Goal: Register for event/course

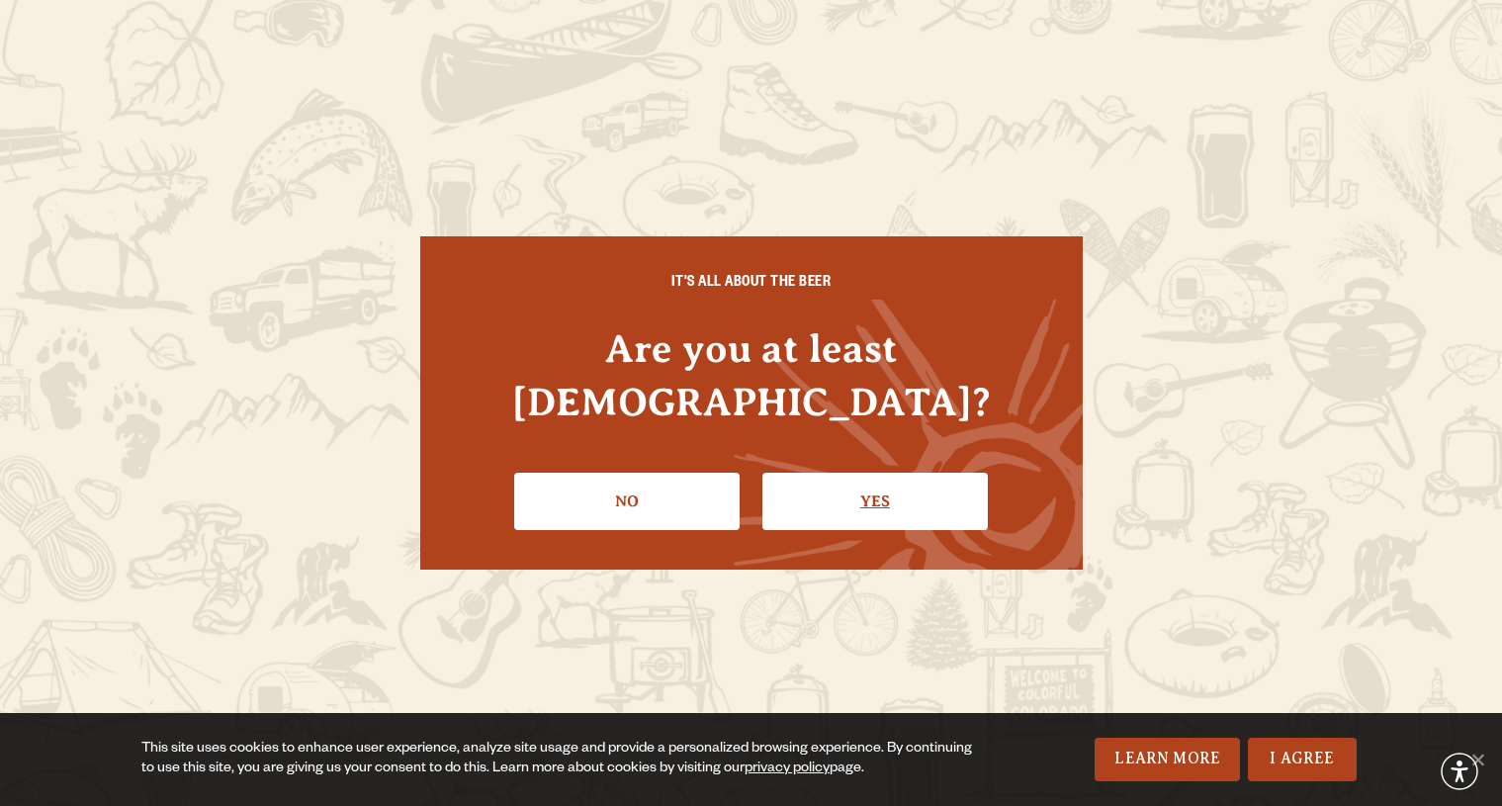
click at [910, 478] on link "Yes" at bounding box center [874, 501] width 225 height 57
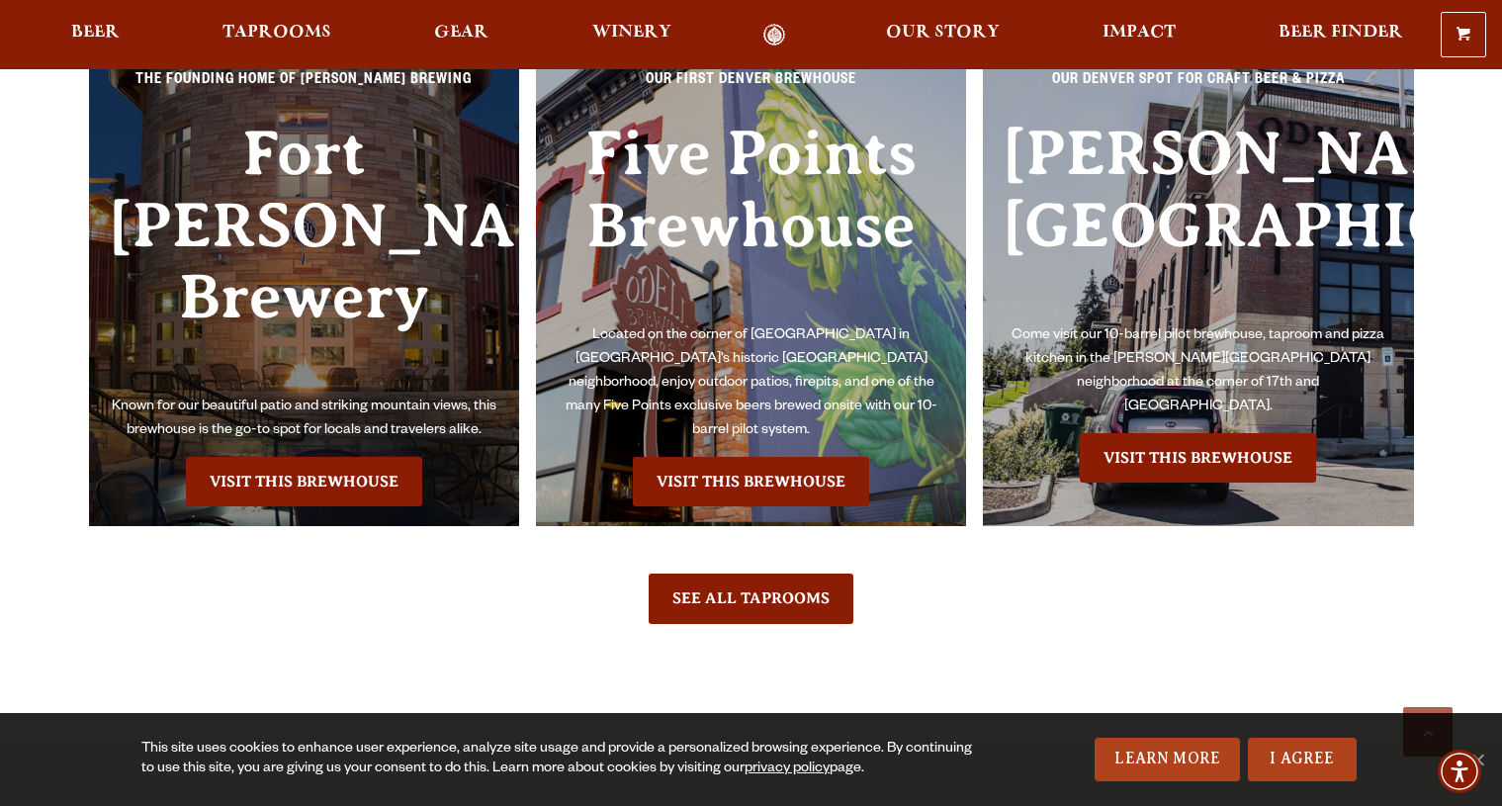
scroll to position [4578, 0]
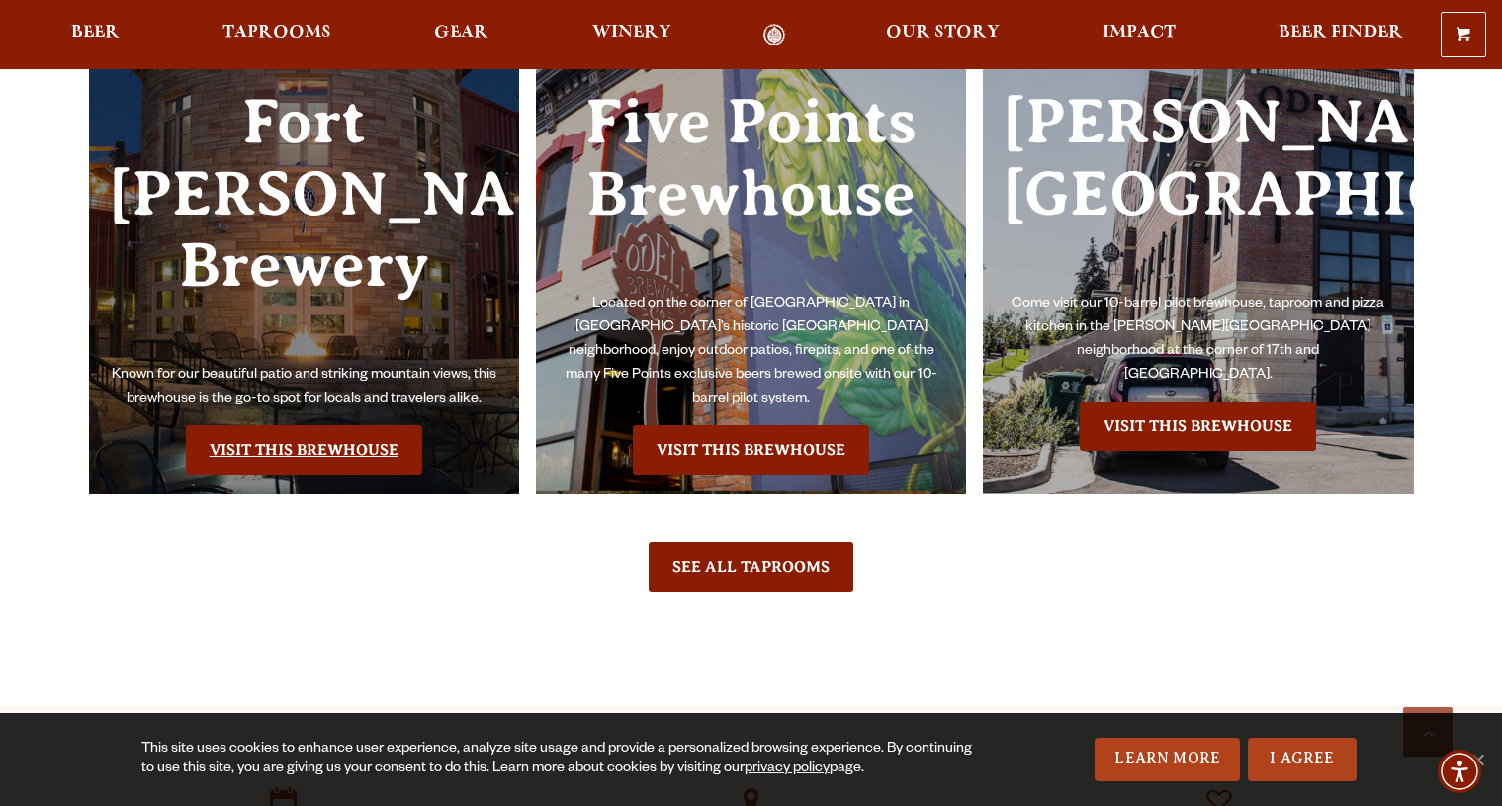
click at [279, 425] on link "Visit this Brewhouse" at bounding box center [304, 449] width 236 height 49
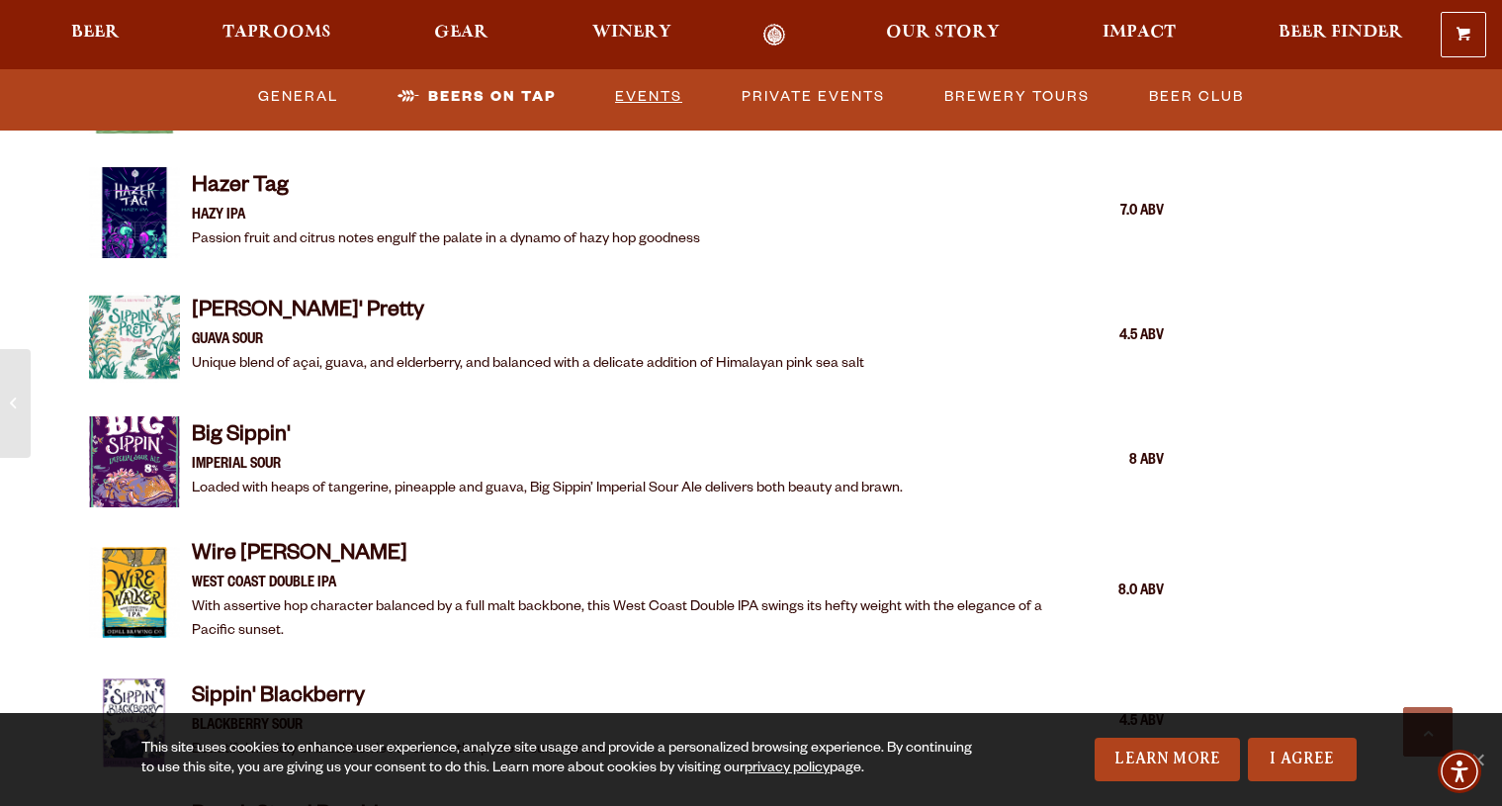
click at [654, 102] on link "Events" at bounding box center [648, 96] width 83 height 45
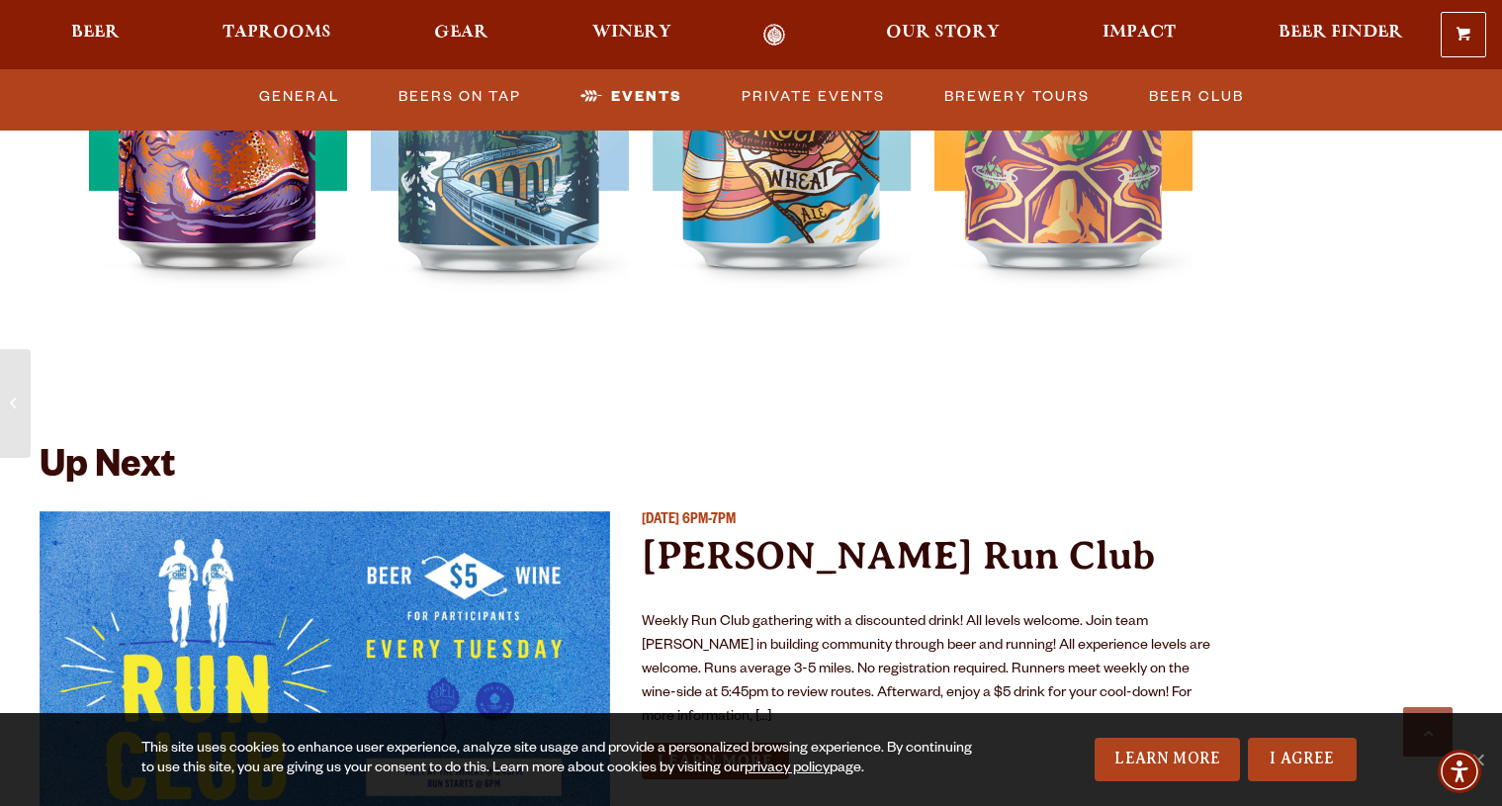
scroll to position [7137, 0]
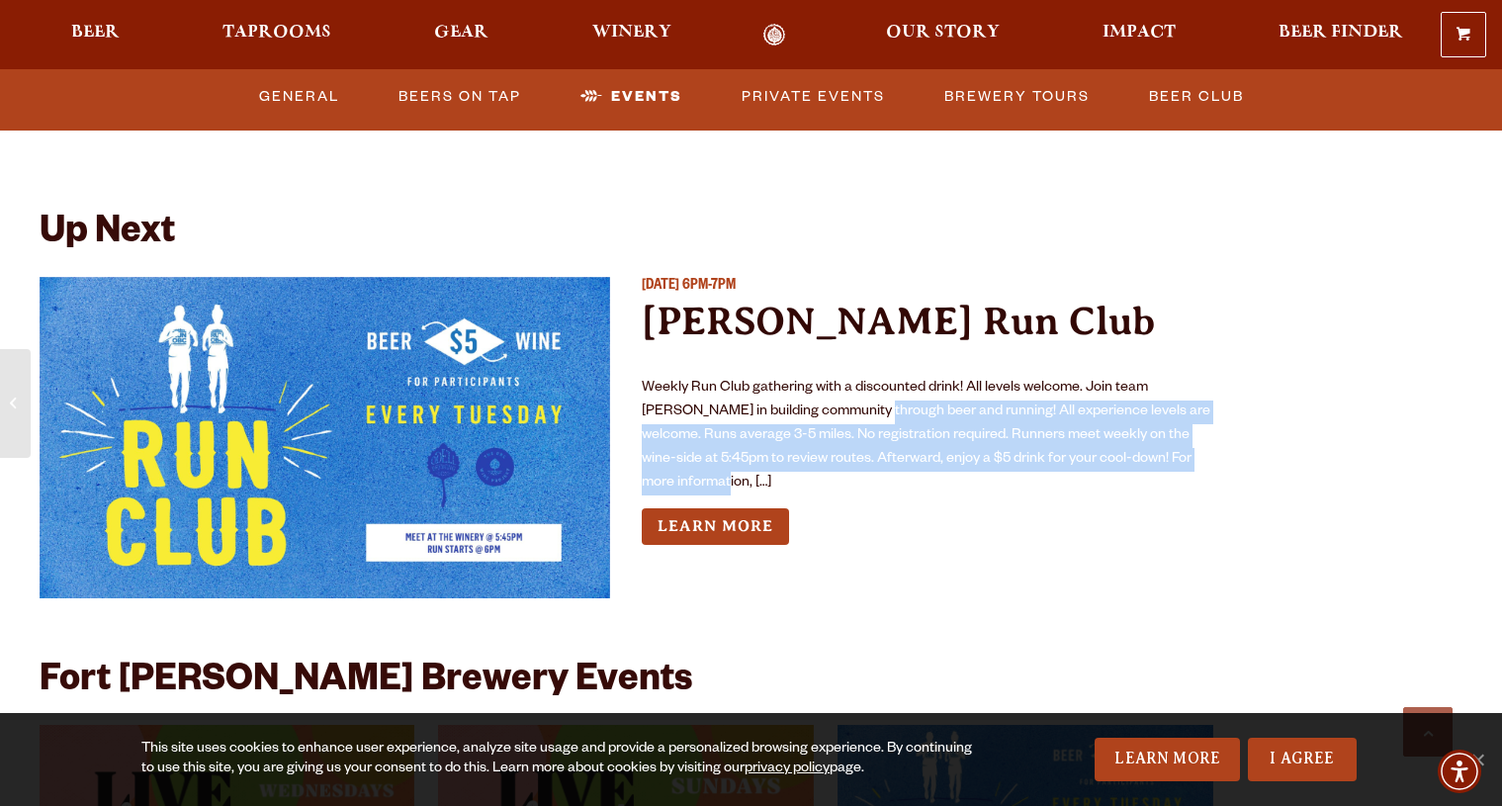
drag, startPoint x: 820, startPoint y: 362, endPoint x: 850, endPoint y: 455, distance: 97.6
click at [850, 455] on p "Weekly Run Club gathering with a discounted drink! All levels welcome. Join tea…" at bounding box center [928, 436] width 572 height 119
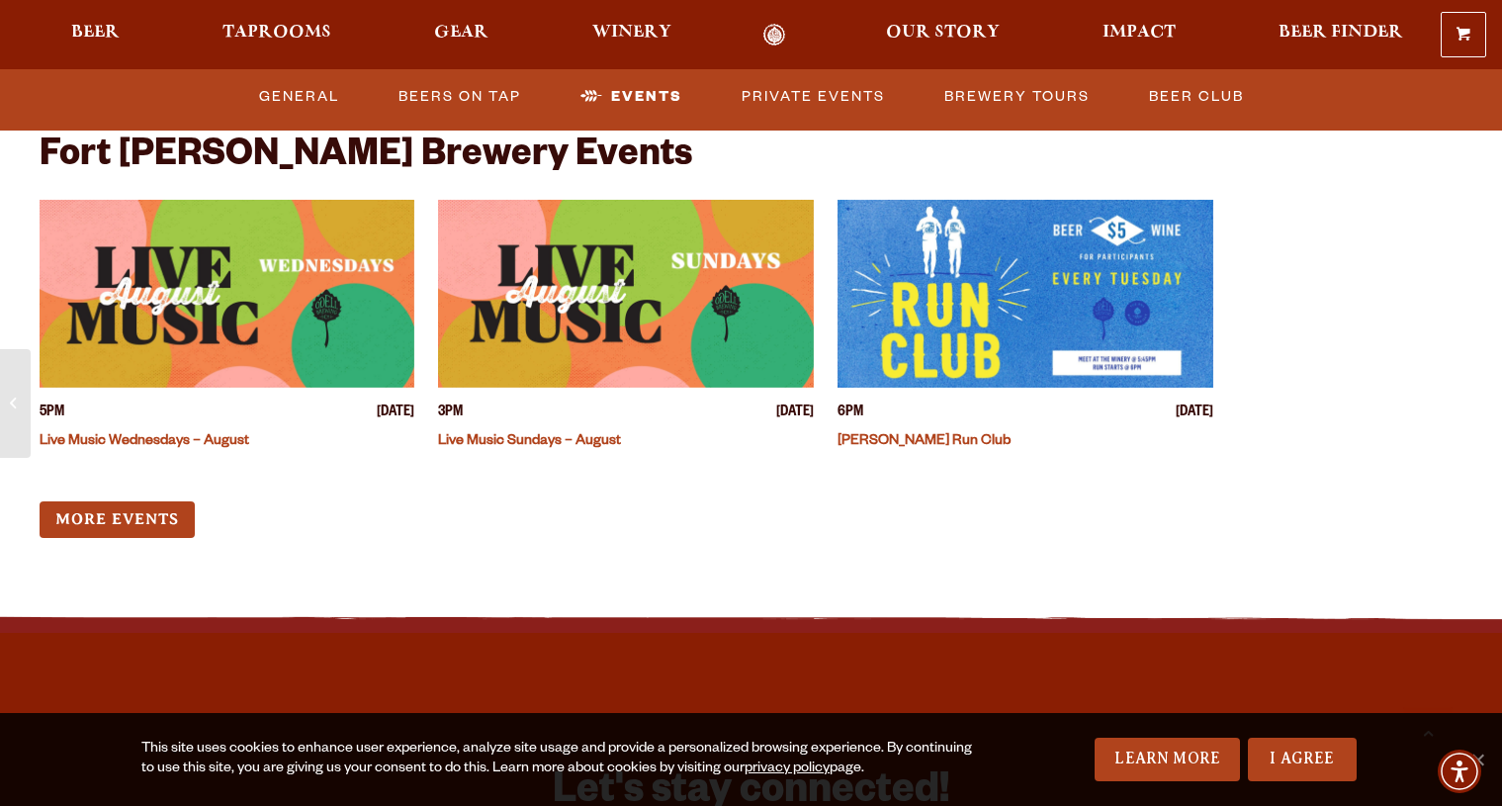
scroll to position [7658, 0]
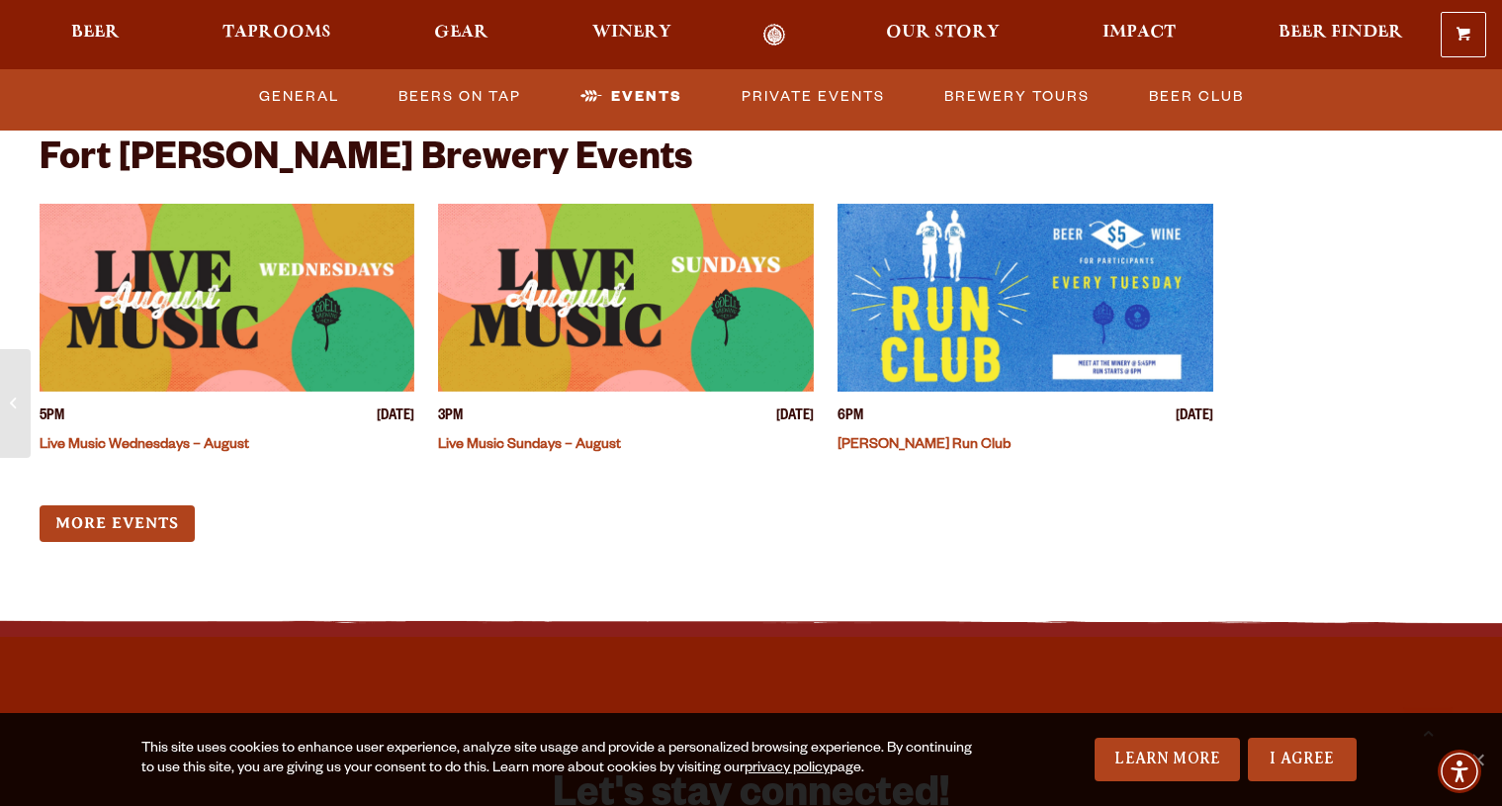
click at [581, 294] on img "View event details" at bounding box center [626, 298] width 376 height 188
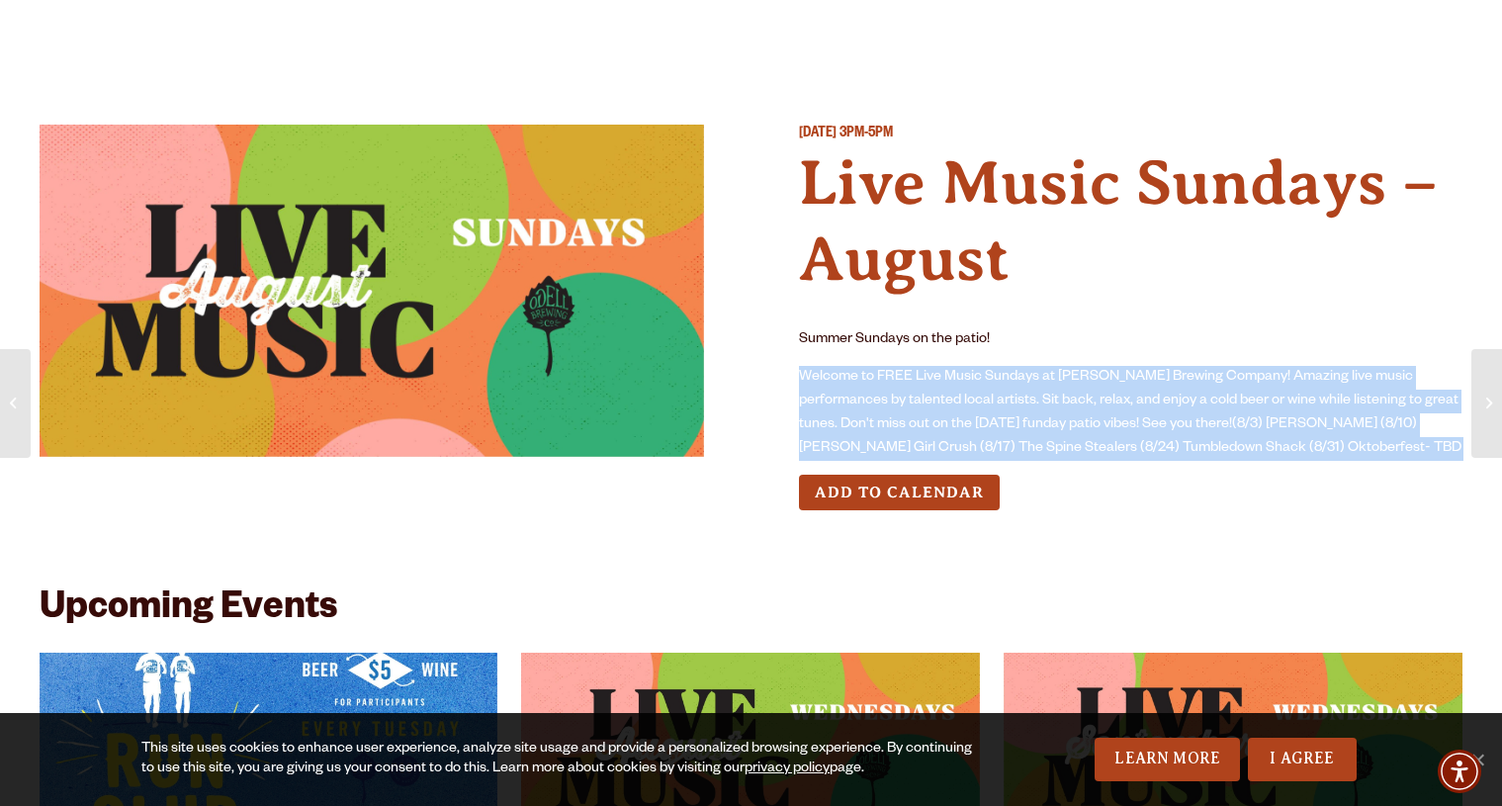
drag, startPoint x: 1163, startPoint y: 363, endPoint x: 1319, endPoint y: 466, distance: 187.1
click at [1319, 466] on div "[DATE] 3PM-5PM Live Music Sundays – [PERSON_NAME] Sundays on the patio! Welcome…" at bounding box center [1131, 333] width 665 height 417
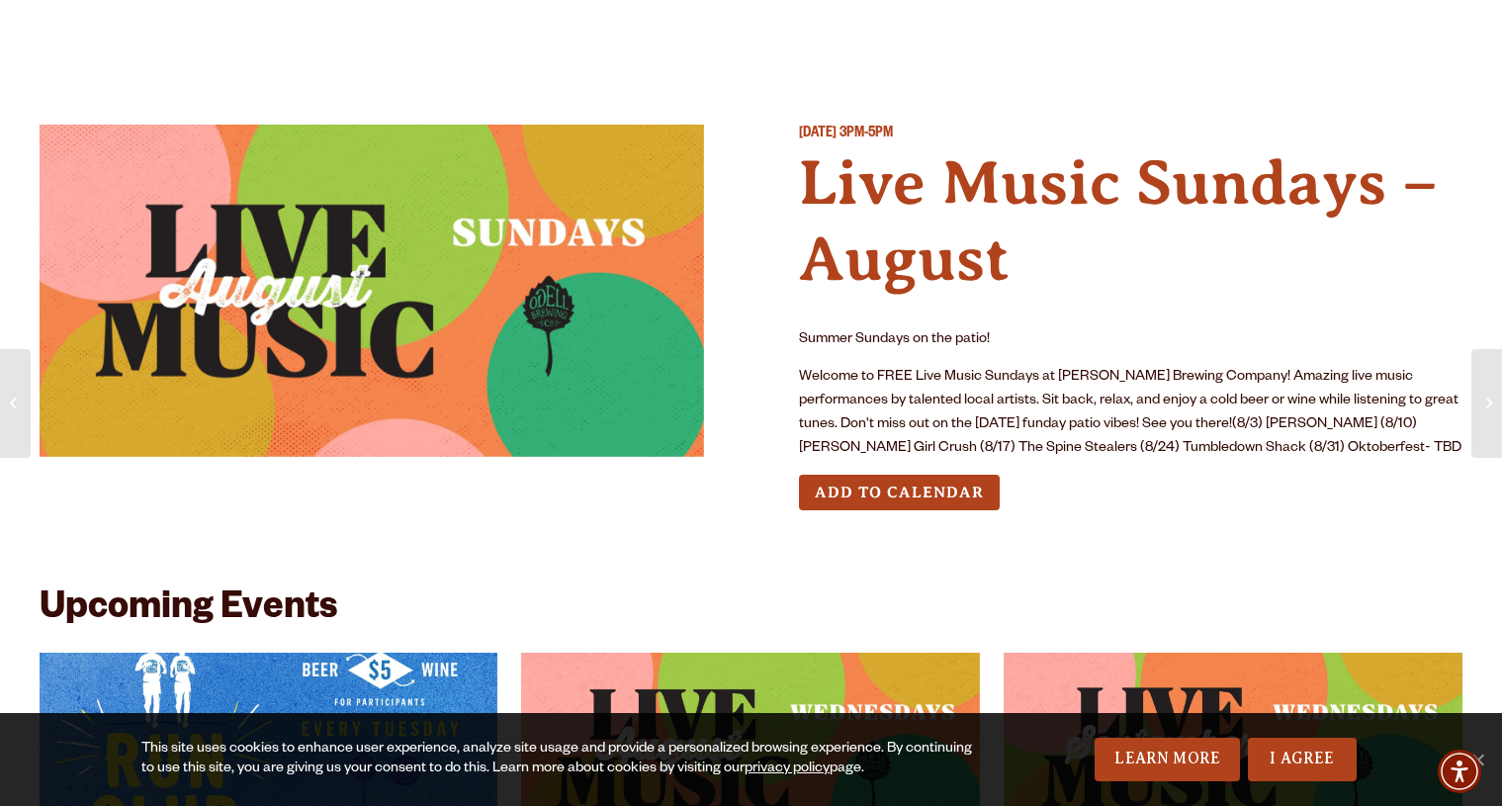
click at [1319, 466] on div "[DATE] 3PM-5PM Live Music Sundays – [PERSON_NAME] Sundays on the patio! Welcome…" at bounding box center [1131, 333] width 665 height 417
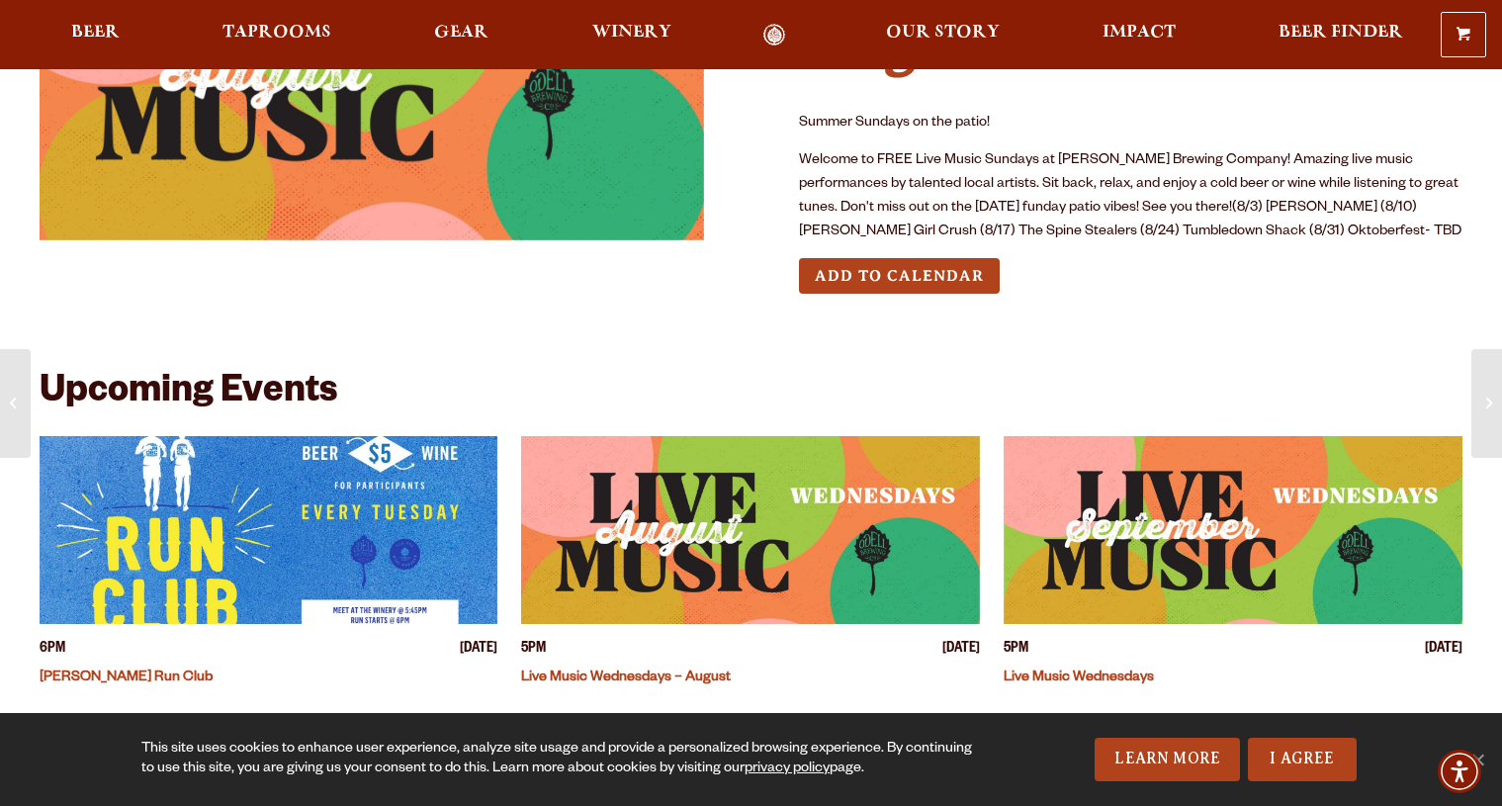
scroll to position [219, 0]
